Goal: Task Accomplishment & Management: Use online tool/utility

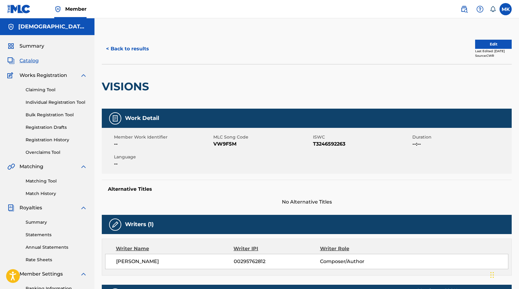
click at [132, 47] on button "< Back to results" at bounding box center [128, 48] width 52 height 15
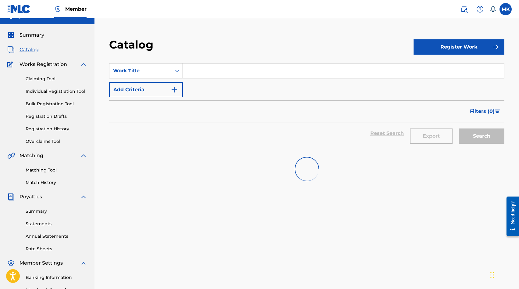
click at [188, 71] on input "Search Form" at bounding box center [343, 70] width 321 height 15
paste input "SEA LIONS"
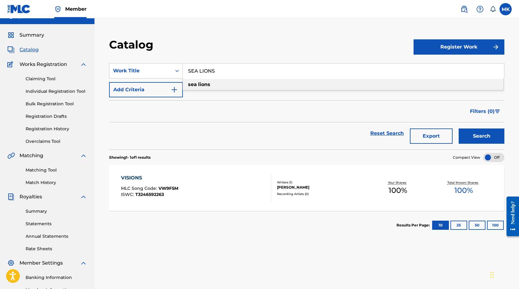
click at [205, 86] on strong "lions" at bounding box center [204, 84] width 12 height 6
type input "sea lions"
click at [490, 135] on button "Search" at bounding box center [482, 135] width 46 height 15
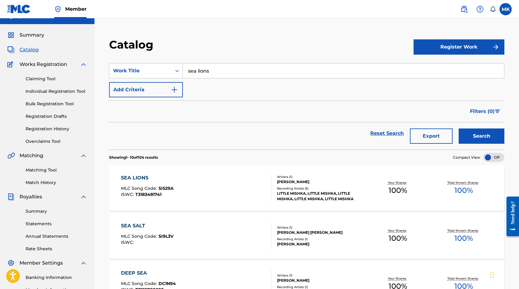
click at [194, 183] on div "SEA LIONS MLC Song Code : SI529A ISWC : T3183481741" at bounding box center [196, 187] width 150 height 27
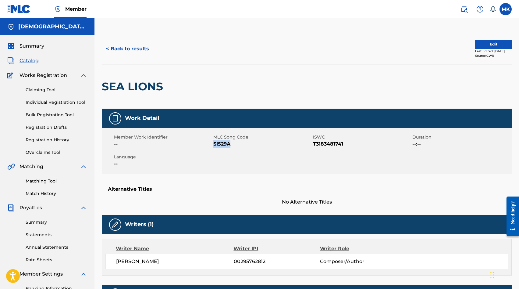
drag, startPoint x: 231, startPoint y: 144, endPoint x: 213, endPoint y: 146, distance: 17.4
click at [213, 146] on span "SI529A" at bounding box center [262, 143] width 98 height 7
copy span "SI529A"
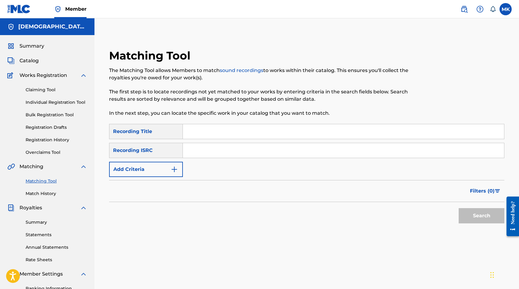
click at [222, 153] on input "Search Form" at bounding box center [343, 150] width 321 height 15
paste input "SE5IB2324135"
type input "SE5IB2324135"
click at [474, 220] on button "Search" at bounding box center [482, 215] width 46 height 15
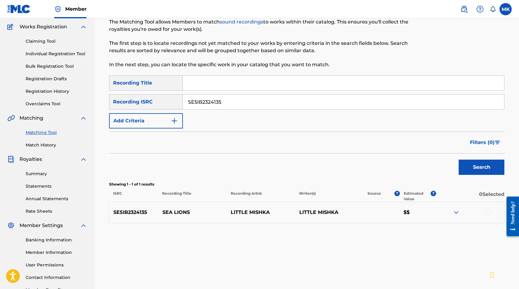
scroll to position [57, 0]
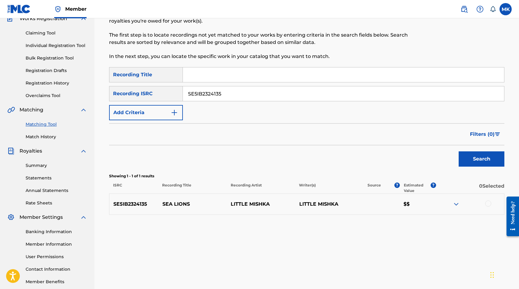
click at [236, 225] on div "Matching Tool The Matching Tool allows Members to match sound recordings to wor…" at bounding box center [306, 118] width 395 height 253
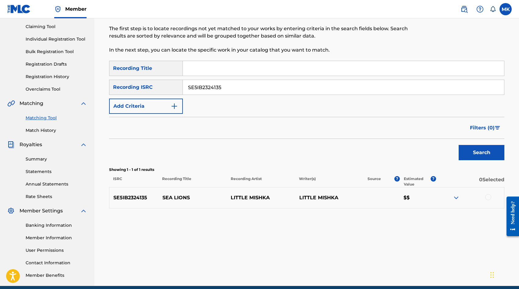
scroll to position [89, 0]
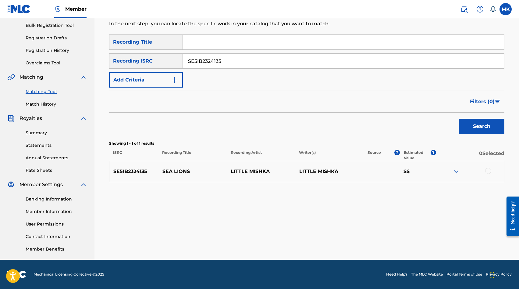
click at [489, 171] on div at bounding box center [488, 171] width 6 height 6
click at [436, 237] on button "Match 1 Group" at bounding box center [428, 238] width 67 height 15
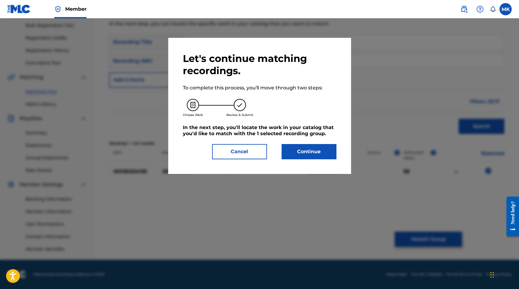
click at [306, 148] on button "Continue" at bounding box center [309, 151] width 55 height 15
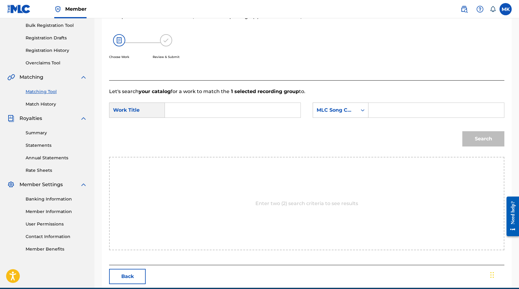
click at [379, 114] on input "Search Form" at bounding box center [436, 110] width 125 height 15
paste input "SI529A"
type input "SI529A"
click at [226, 109] on input "Search Form" at bounding box center [232, 110] width 125 height 15
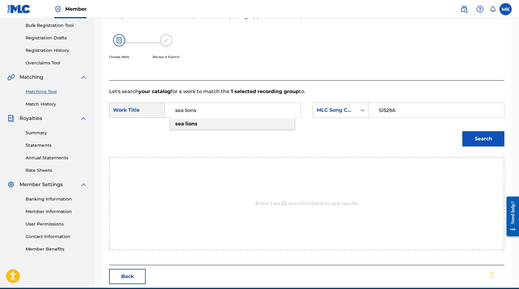
type input "sea lions"
click at [233, 123] on div "sea lions" at bounding box center [232, 123] width 125 height 11
click at [494, 138] on button "Search" at bounding box center [483, 138] width 42 height 15
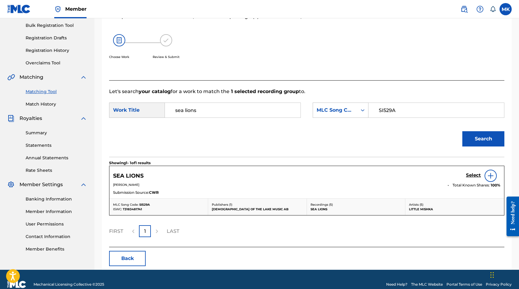
click at [470, 177] on h5 "Select" at bounding box center [473, 175] width 15 height 6
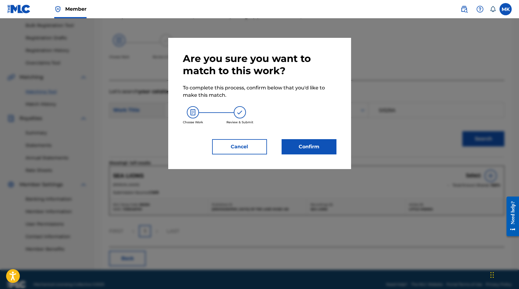
click at [316, 151] on button "Confirm" at bounding box center [309, 146] width 55 height 15
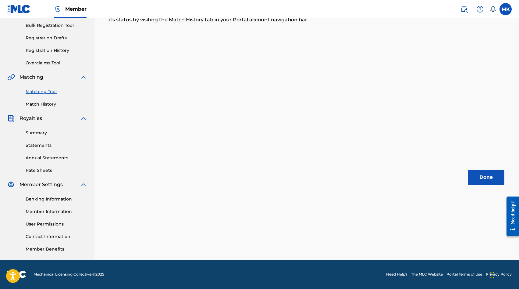
click at [489, 179] on button "Done" at bounding box center [486, 176] width 37 height 15
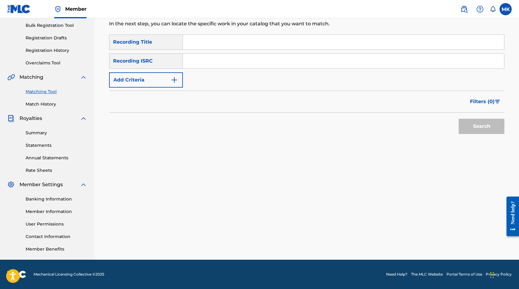
click at [41, 106] on link "Match History" at bounding box center [57, 104] width 62 height 6
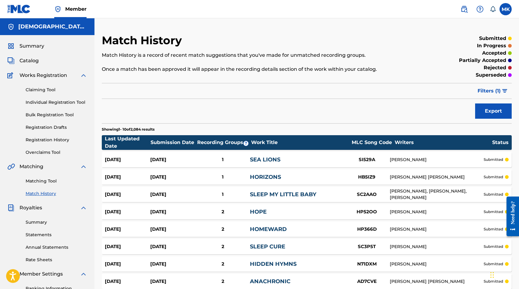
click at [503, 90] on img "submit" at bounding box center [504, 91] width 5 height 4
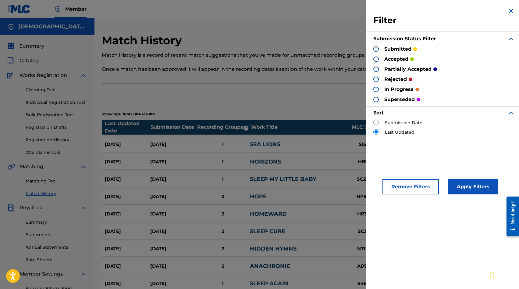
click at [399, 47] on p "submitted" at bounding box center [397, 48] width 27 height 7
click at [377, 51] on div at bounding box center [375, 48] width 5 height 5
click at [463, 189] on button "Apply Filters" at bounding box center [473, 186] width 50 height 15
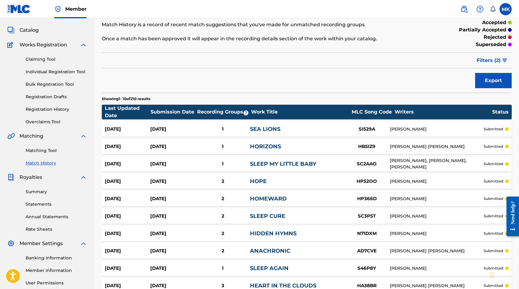
scroll to position [95, 0]
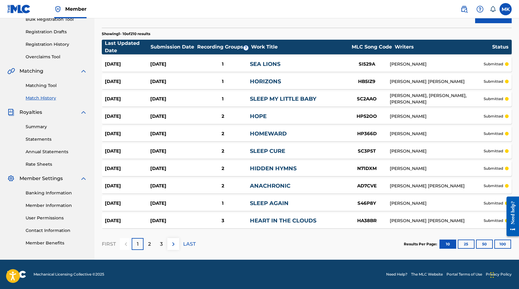
click at [172, 65] on div "[DATE]" at bounding box center [172, 64] width 45 height 7
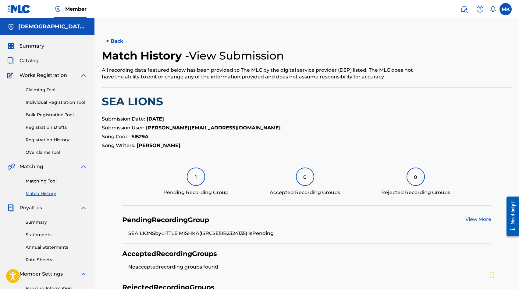
click at [200, 180] on div "1" at bounding box center [196, 176] width 18 height 18
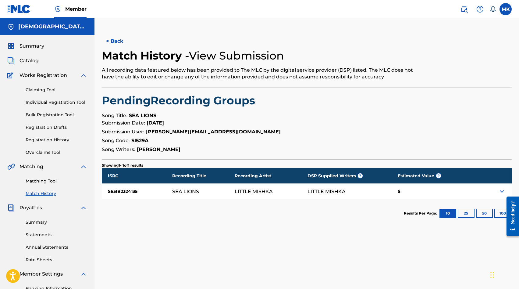
click at [121, 42] on button "< Back" at bounding box center [120, 41] width 37 height 15
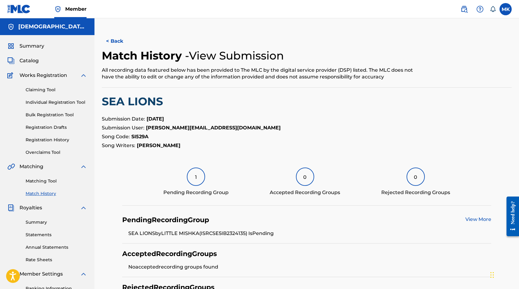
click at [114, 41] on button "< Back" at bounding box center [120, 41] width 37 height 15
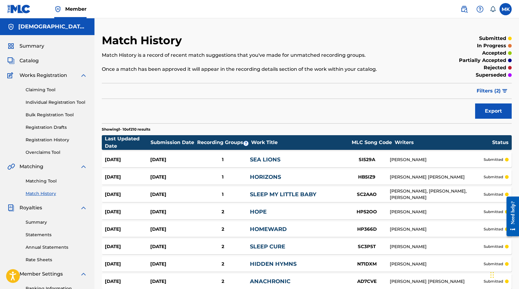
scroll to position [95, 0]
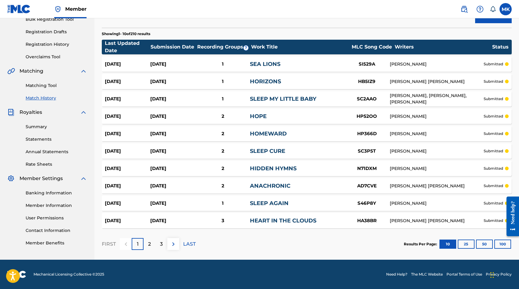
click at [152, 244] on div "2" at bounding box center [150, 244] width 12 height 12
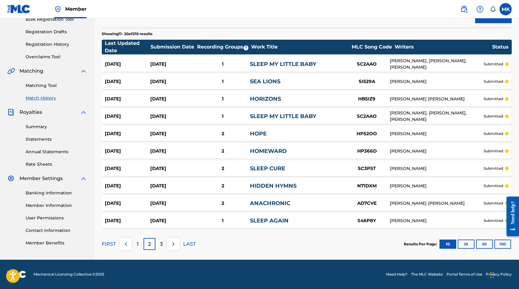
click at [161, 244] on p "3" at bounding box center [161, 243] width 3 height 7
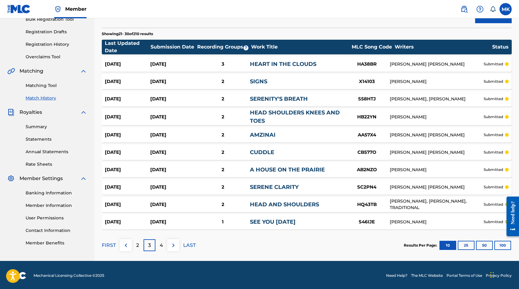
click at [138, 246] on p "2" at bounding box center [137, 244] width 3 height 7
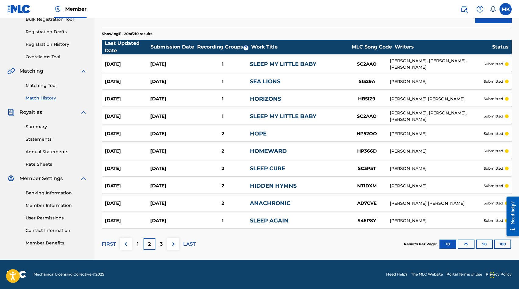
click at [191, 84] on div "[DATE]" at bounding box center [172, 81] width 45 height 7
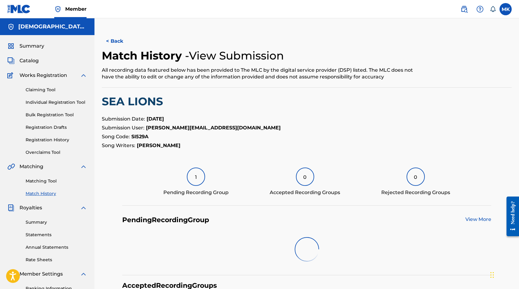
click at [112, 38] on button "< Back" at bounding box center [120, 41] width 37 height 15
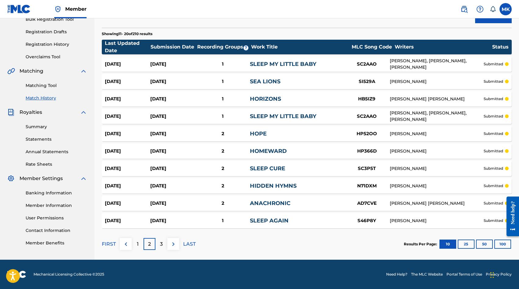
click at [140, 243] on div "1" at bounding box center [138, 244] width 12 height 12
click at [484, 246] on button "50" at bounding box center [484, 243] width 17 height 9
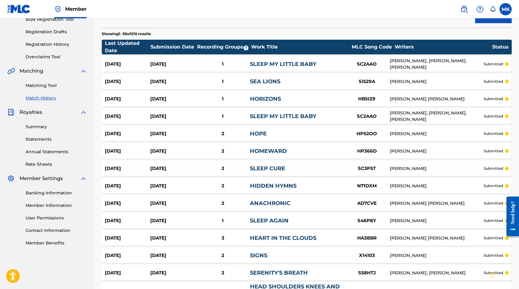
click at [264, 49] on div "Work Title" at bounding box center [300, 46] width 98 height 7
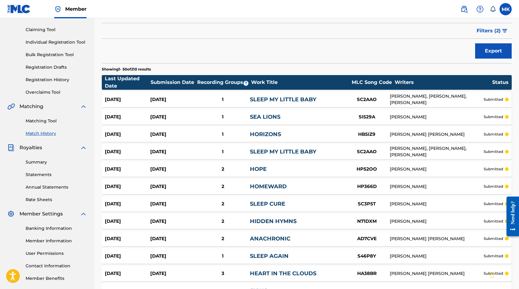
scroll to position [58, 0]
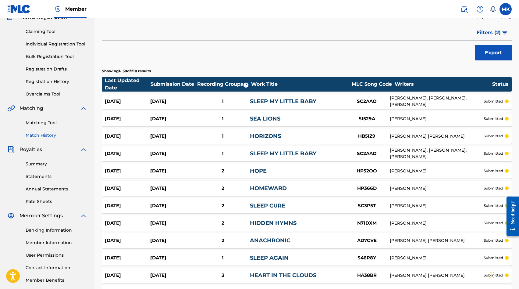
click at [261, 119] on link "SEA LIONS" at bounding box center [265, 118] width 30 height 7
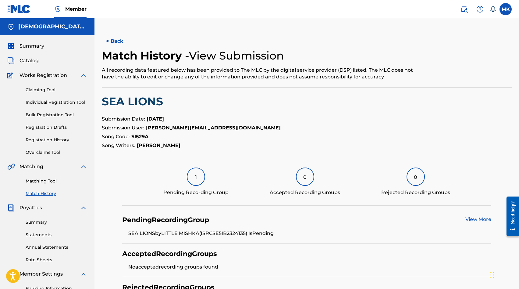
click at [108, 41] on button "< Back" at bounding box center [120, 41] width 37 height 15
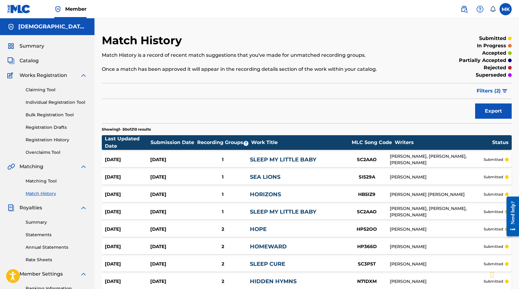
scroll to position [58, 0]
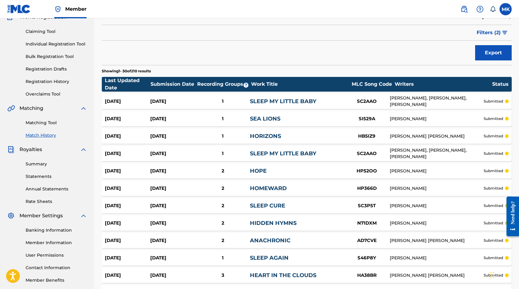
click at [90, 133] on div "Summary Catalog Works Registration Claiming Tool Individual Registration Tool B…" at bounding box center [47, 134] width 94 height 314
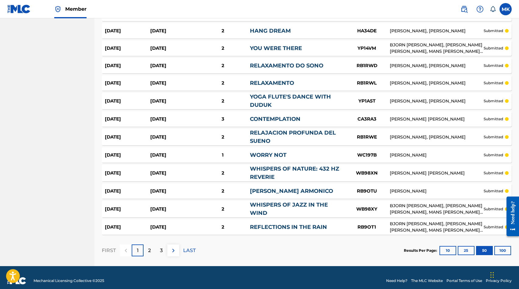
scroll to position [796, 0]
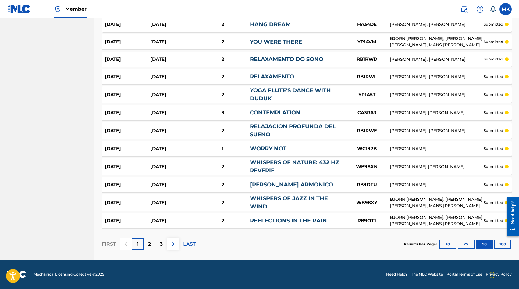
click at [150, 247] on div "2" at bounding box center [150, 244] width 12 height 12
click at [503, 244] on button "100" at bounding box center [502, 243] width 17 height 9
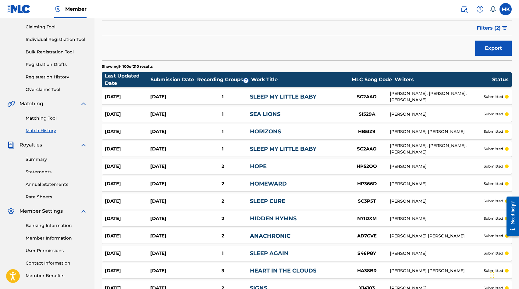
scroll to position [0, 0]
